Goal: Use online tool/utility: Use online tool/utility

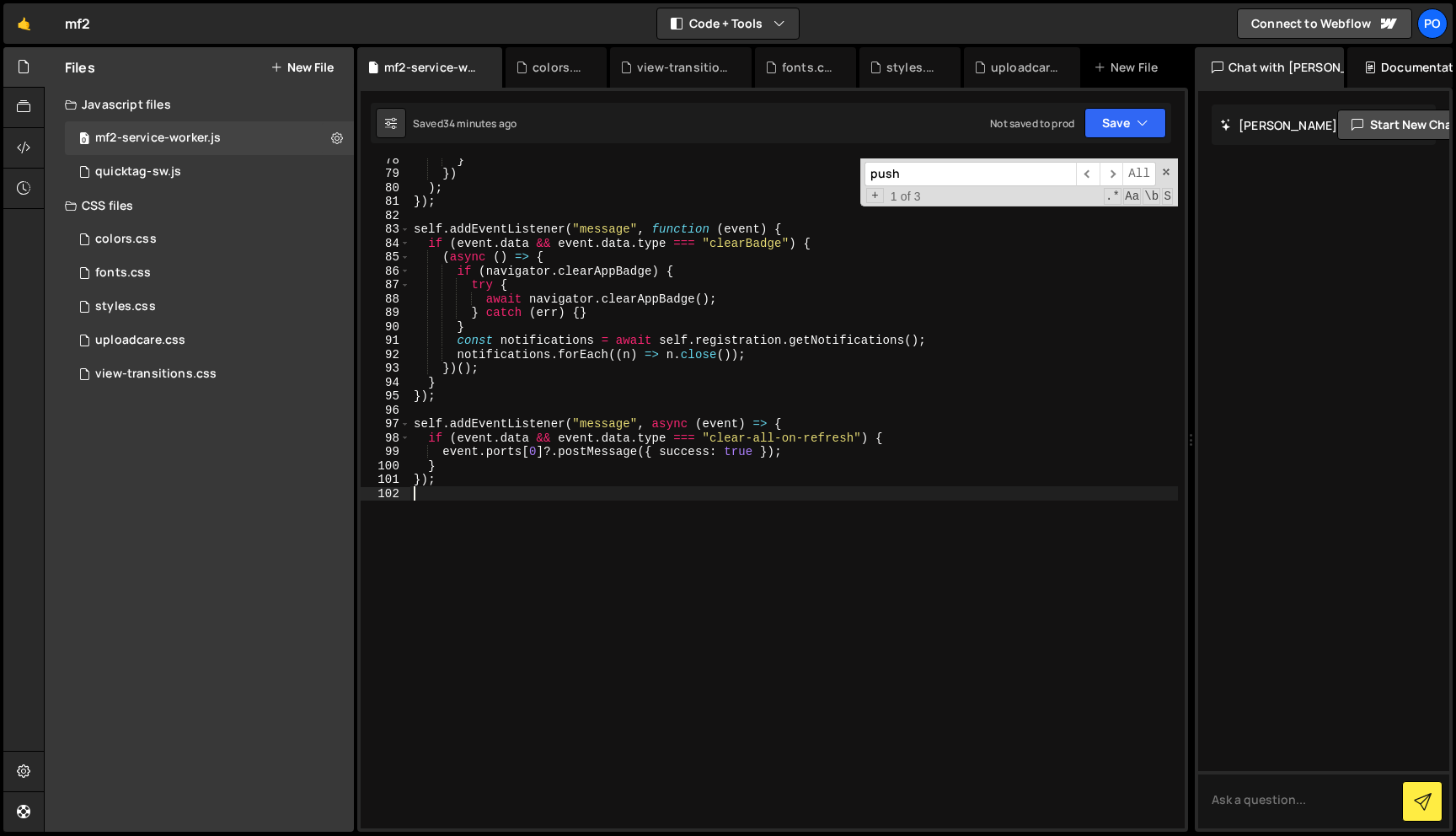
scroll to position [1076, 0]
click at [173, 230] on div "colors.css 0" at bounding box center [209, 239] width 289 height 34
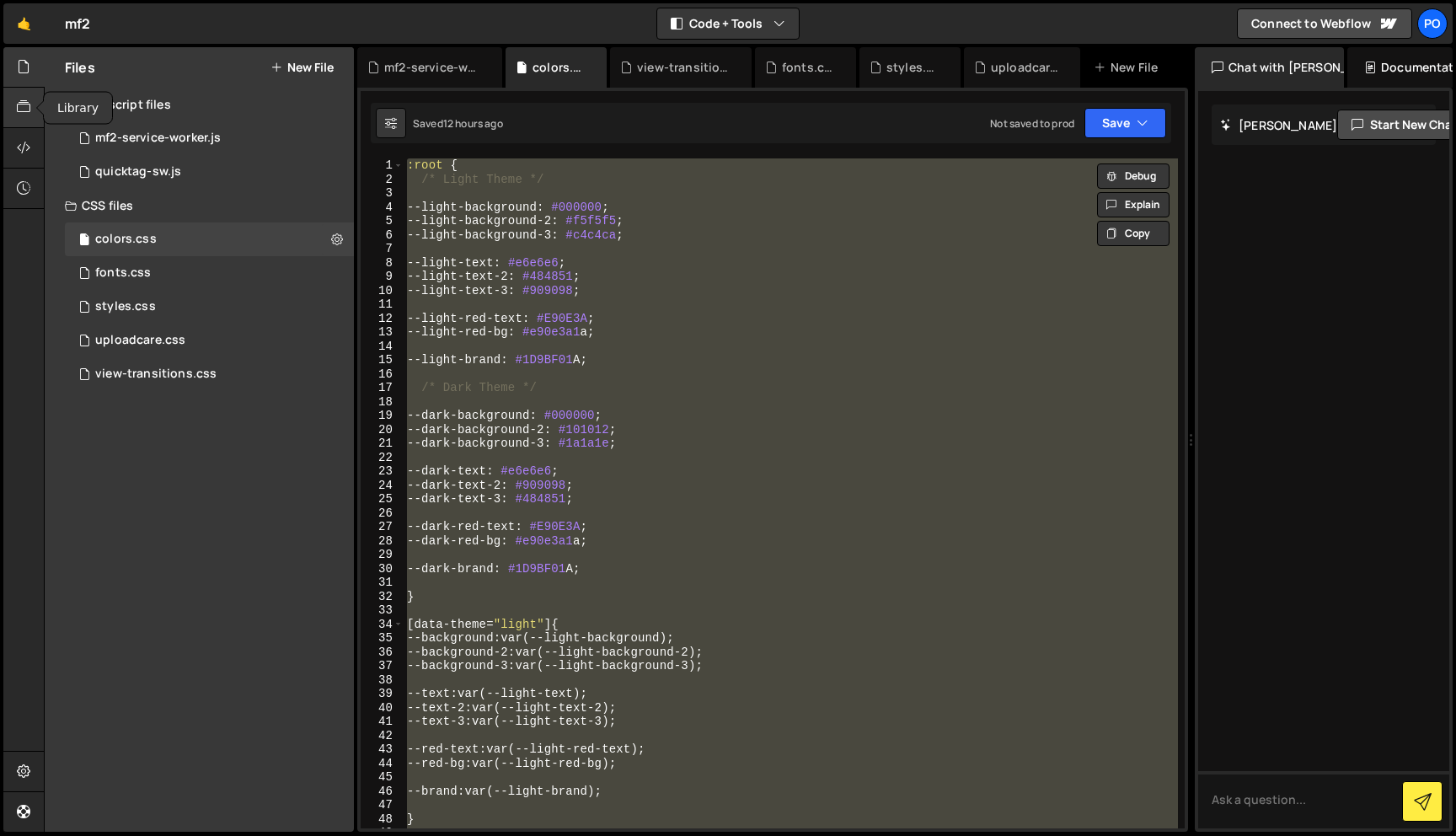
click at [29, 105] on icon at bounding box center [23, 107] width 13 height 18
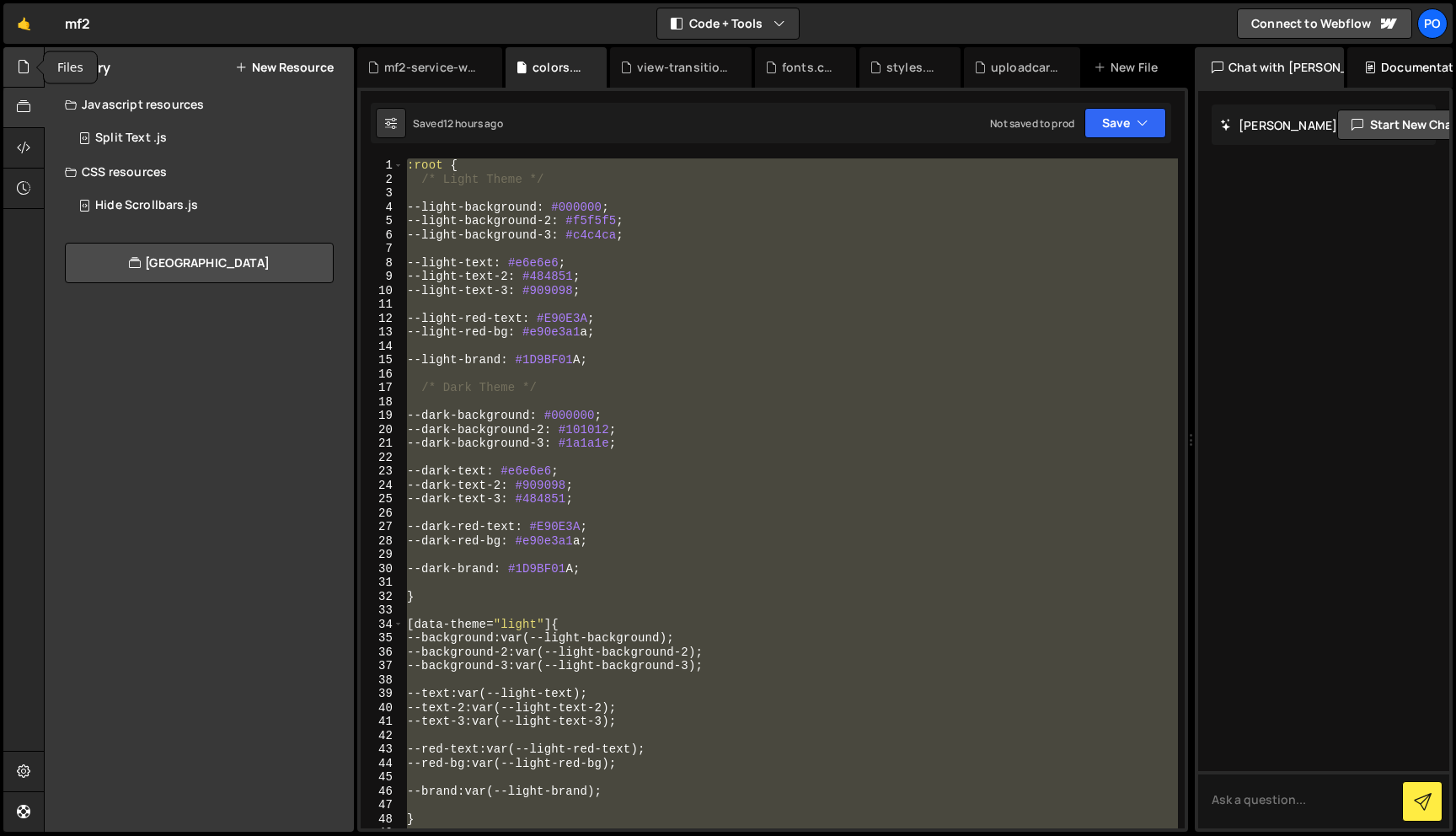
click at [14, 68] on div at bounding box center [24, 67] width 41 height 40
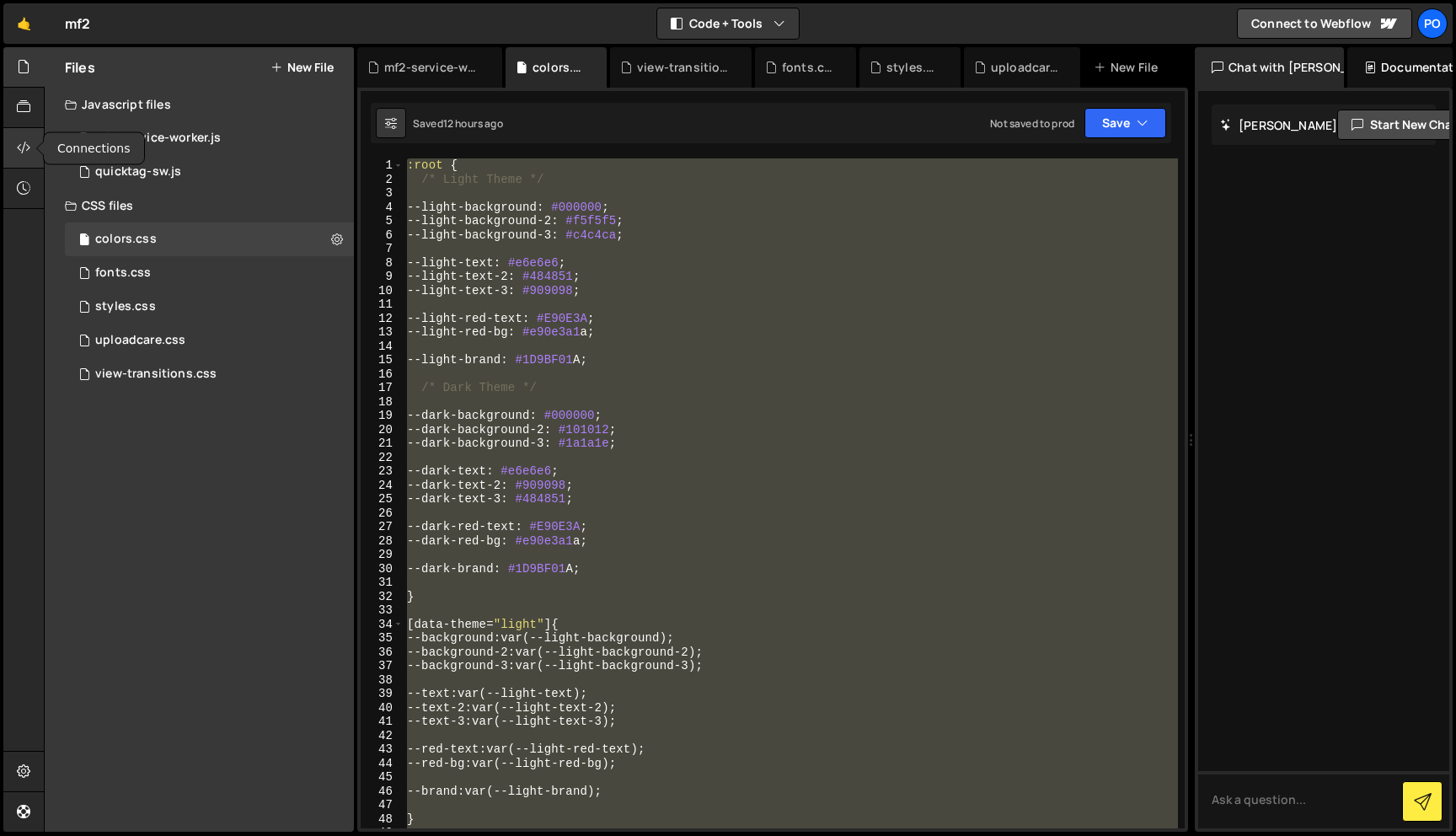
click at [17, 162] on div at bounding box center [24, 149] width 41 height 40
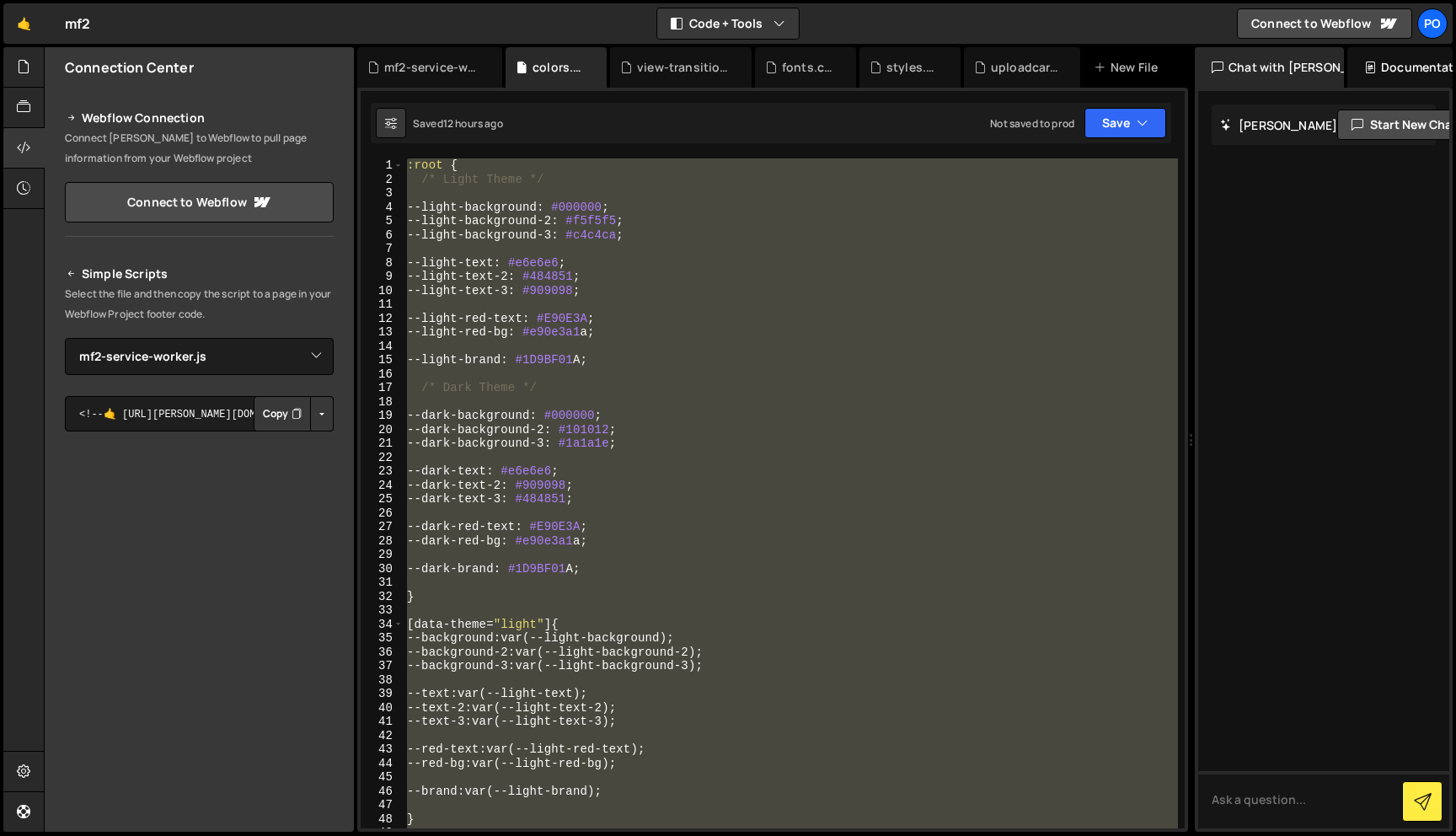
click at [322, 419] on button "Button group with nested dropdown" at bounding box center [321, 413] width 24 height 36
click at [314, 445] on link "Copy Staging js" at bounding box center [263, 446] width 140 height 24
click at [29, 79] on div at bounding box center [24, 67] width 41 height 40
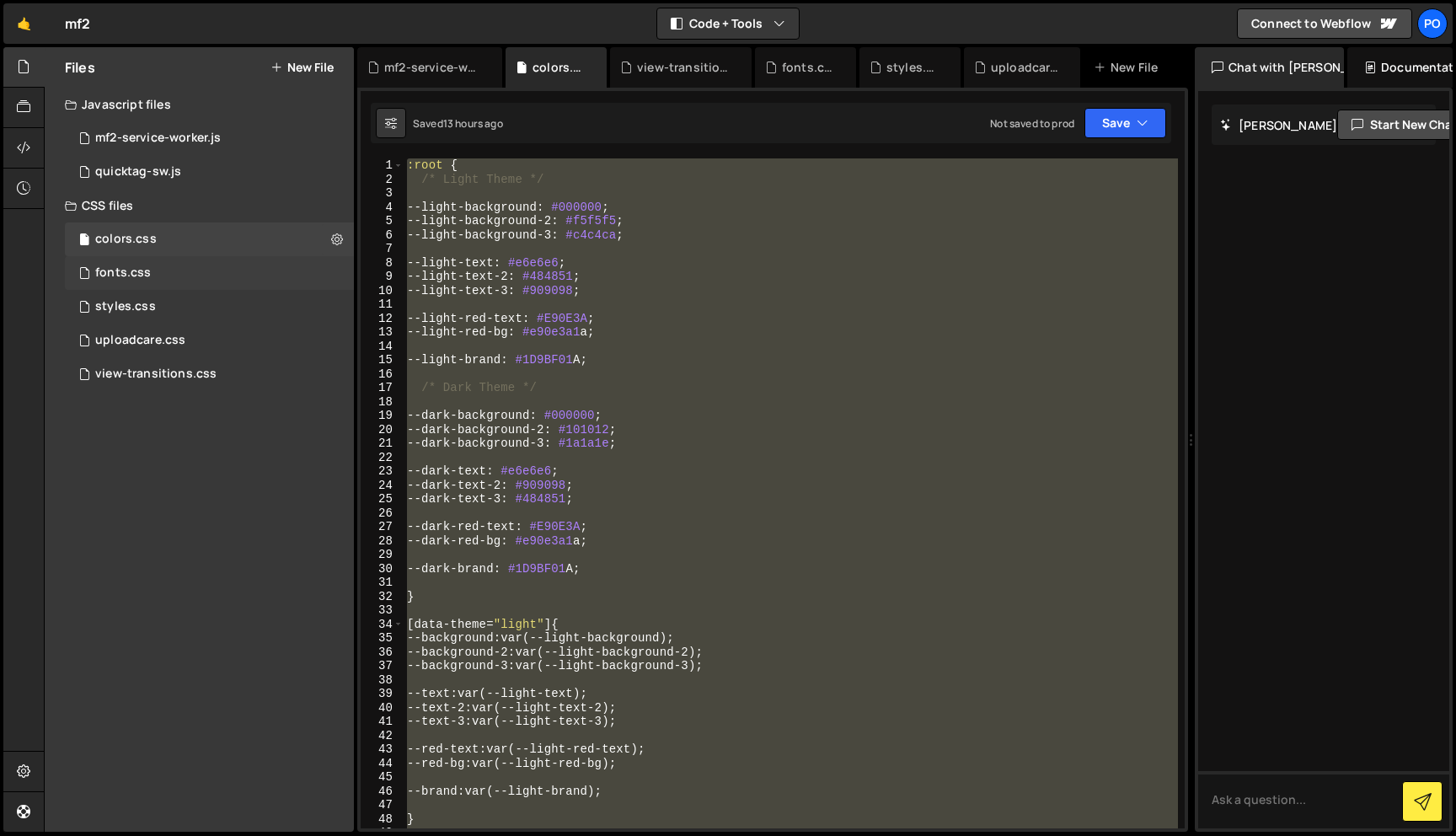
click at [216, 280] on div "fonts.css 0" at bounding box center [209, 273] width 289 height 34
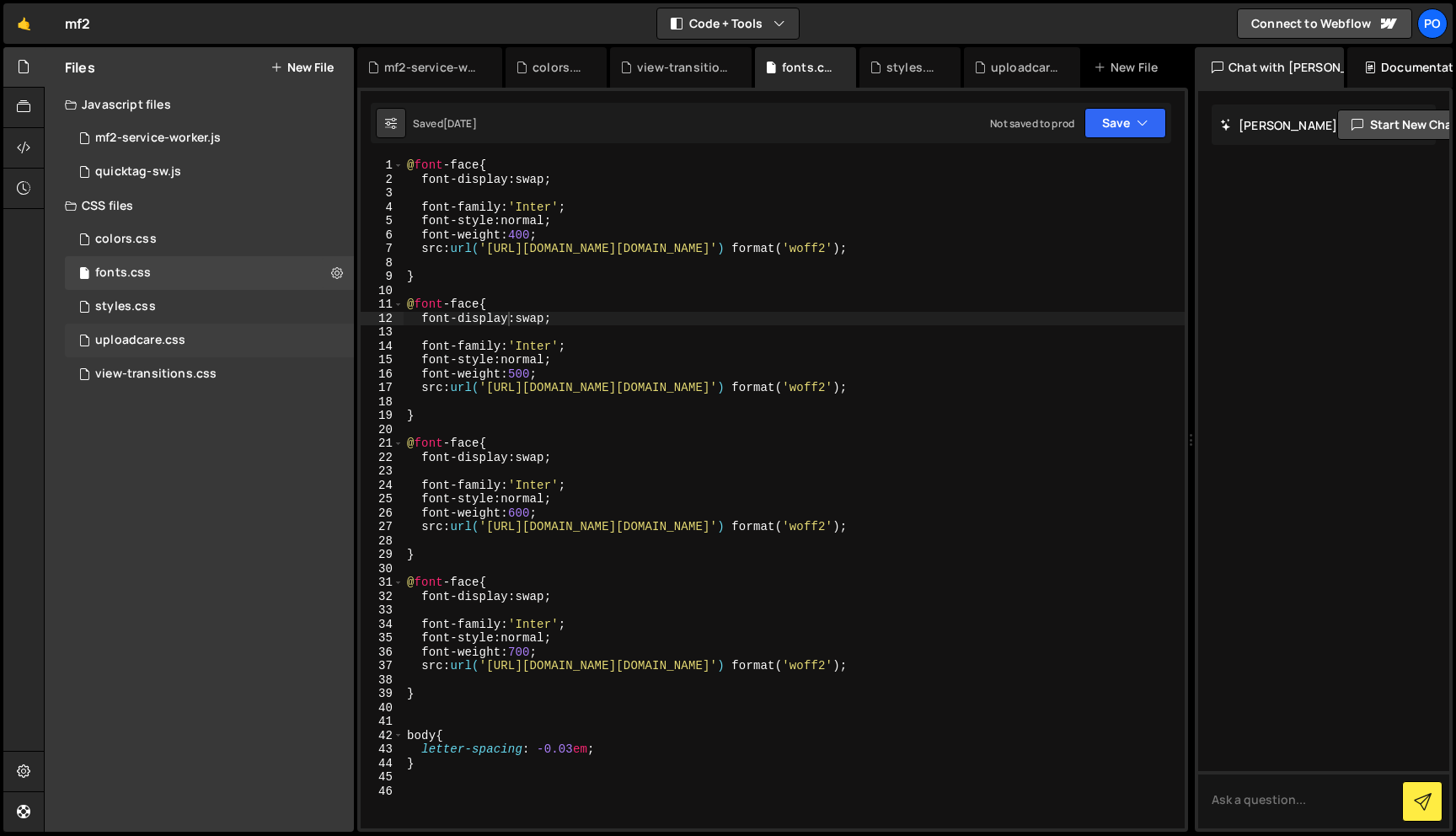
click at [216, 324] on div "uploadcare.css 0" at bounding box center [209, 341] width 289 height 34
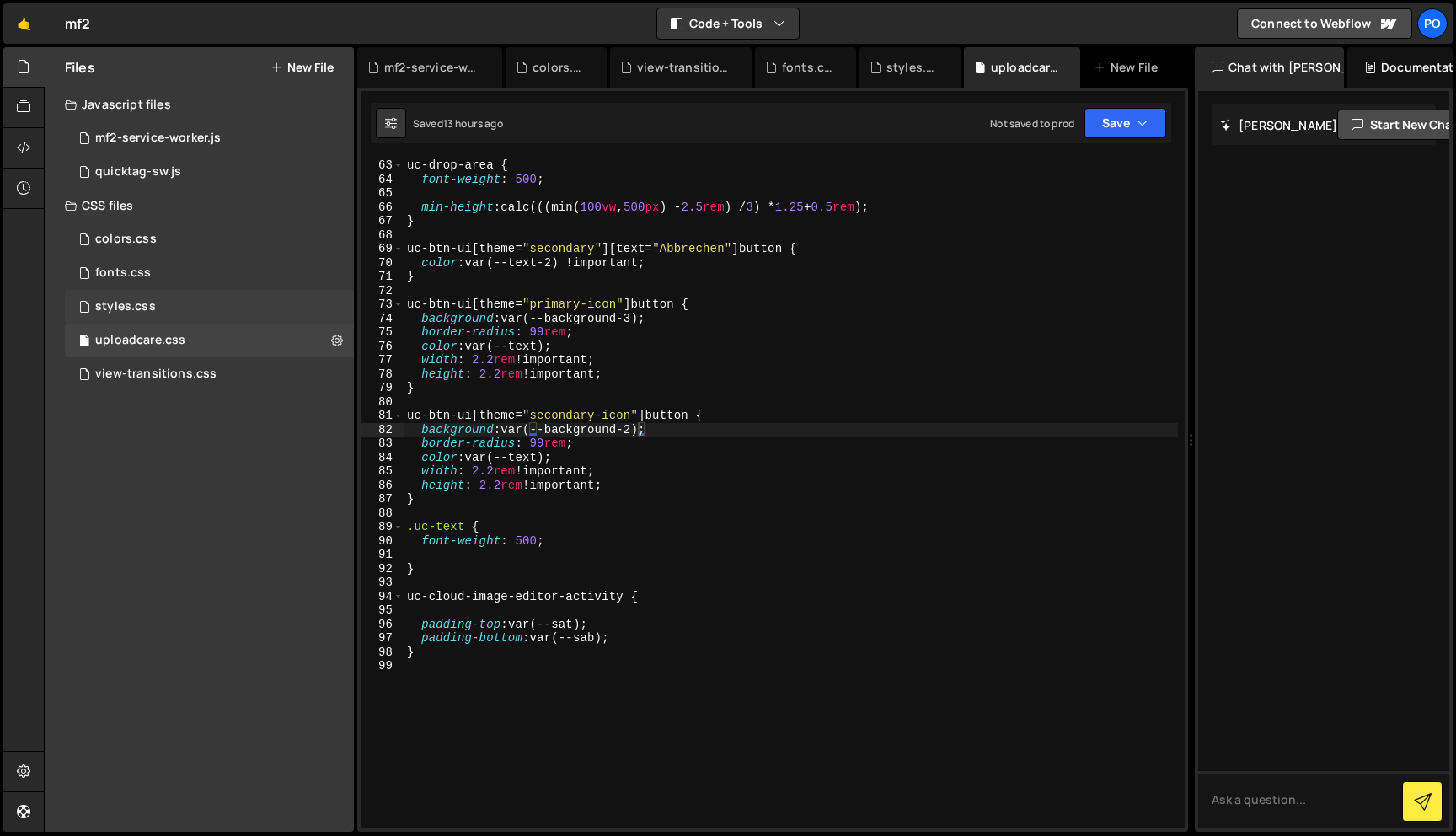
click at [217, 302] on div "styles.css 0" at bounding box center [209, 307] width 289 height 34
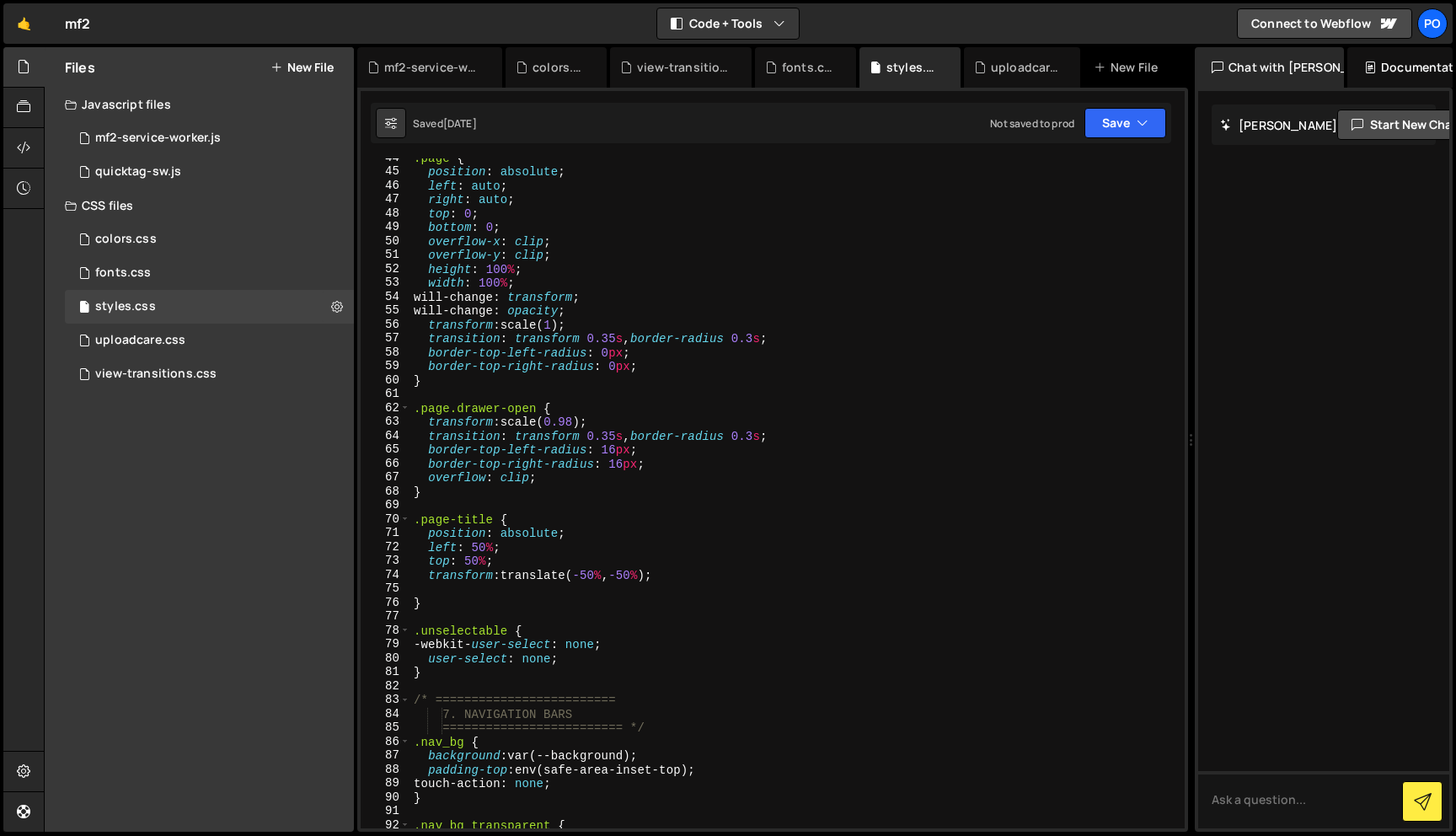
scroll to position [605, 0]
click at [582, 428] on div ".page { position : absolute ; left : auto ; right : auto ; top : 0 ; bottom : 0…" at bounding box center [794, 501] width 768 height 698
type textarea "transform: scale(0.99);"
click at [204, 466] on div "Files New File Javascript files 0 mf2-service-worker.js 0 0 quicktag-sw.js 0 CS…" at bounding box center [199, 439] width 309 height 784
